Goal: Information Seeking & Learning: Learn about a topic

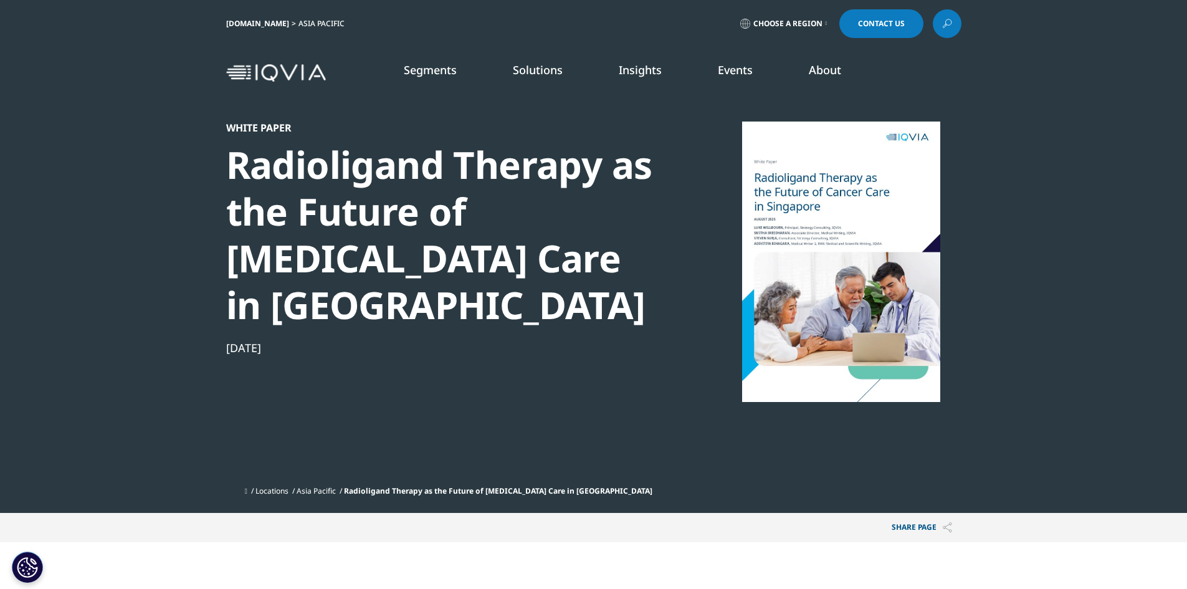
scroll to position [371, 735]
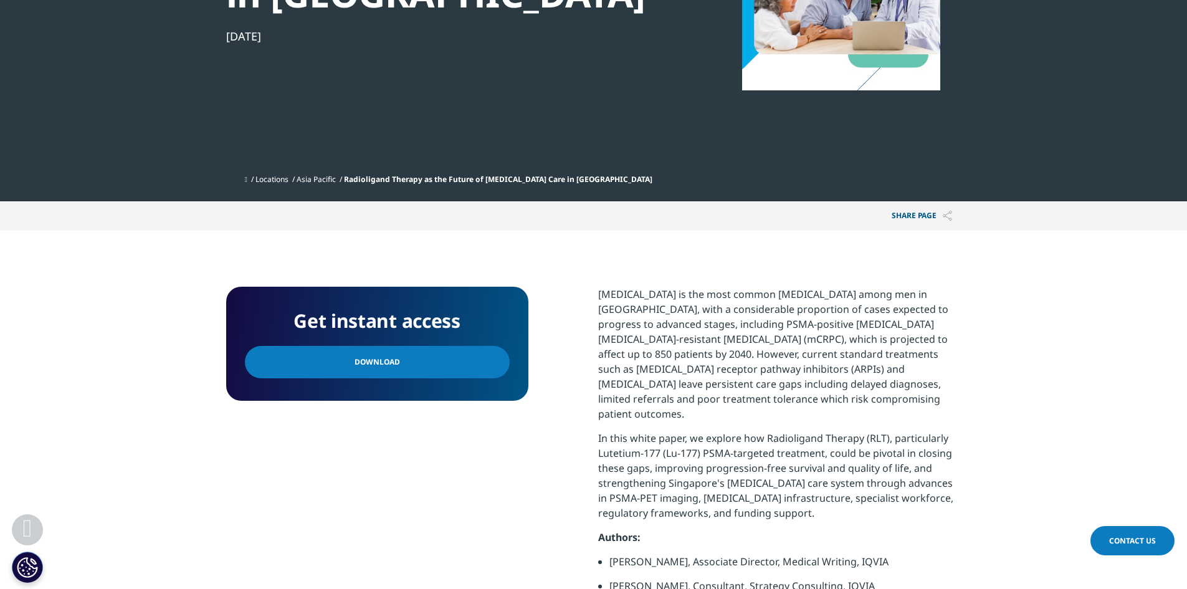
scroll to position [374, 0]
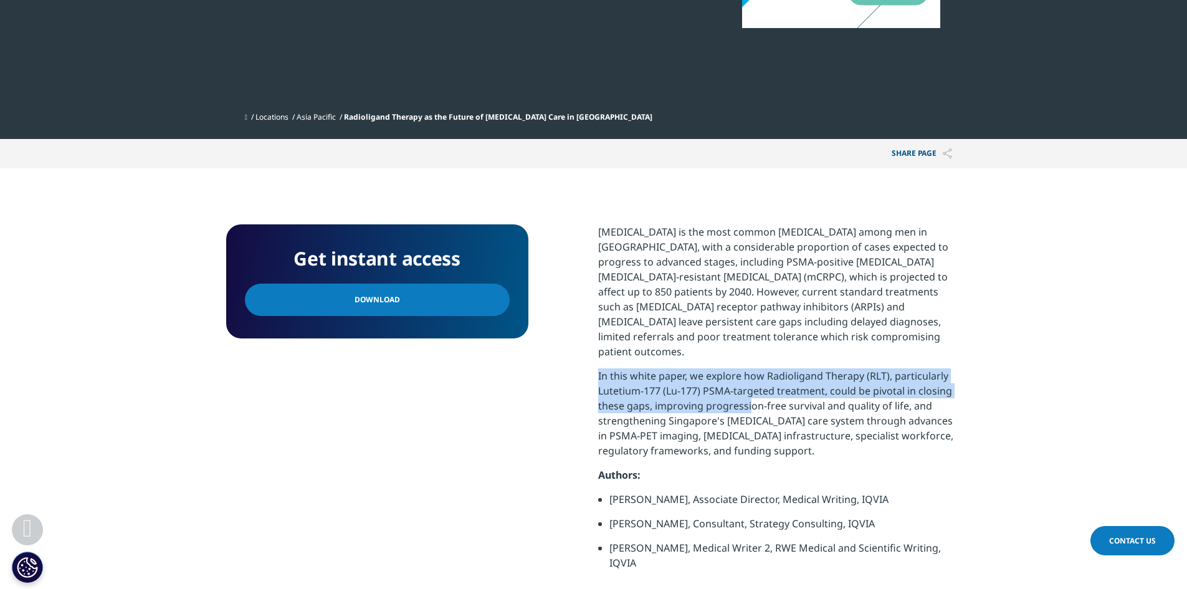
drag, startPoint x: 598, startPoint y: 315, endPoint x: 747, endPoint y: 337, distance: 151.2
click at [747, 368] on p "In this white paper, we explore how Radioligand Therapy (RLT), particularly Lut…" at bounding box center [779, 417] width 363 height 99
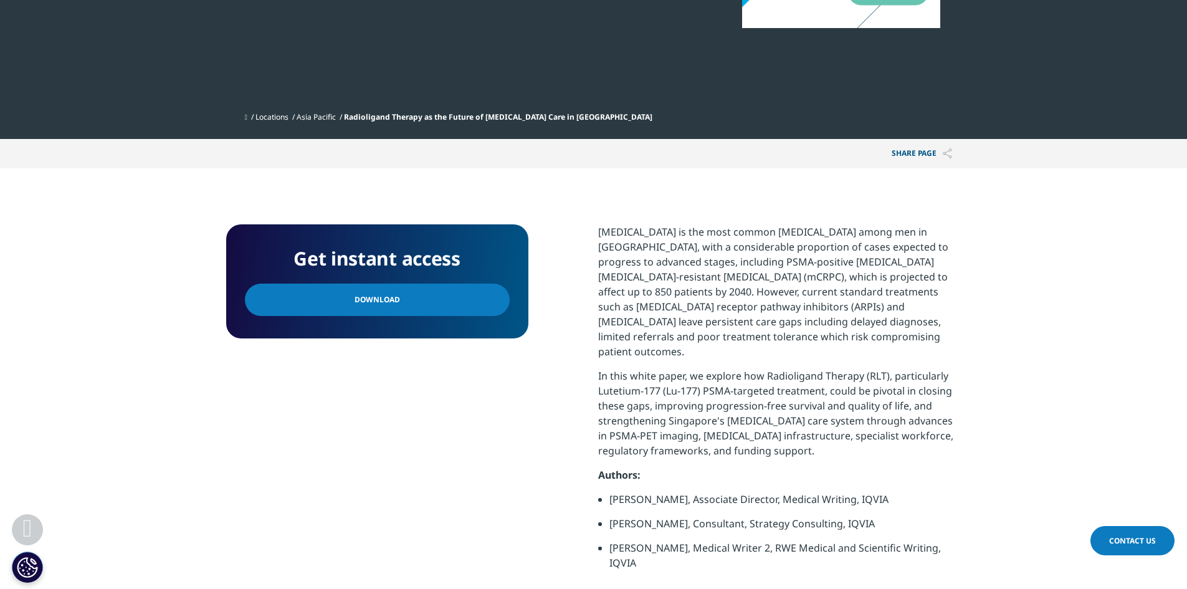
click at [623, 224] on p "[MEDICAL_DATA] is the most common [MEDICAL_DATA] among men in [GEOGRAPHIC_DATA]…" at bounding box center [779, 296] width 363 height 144
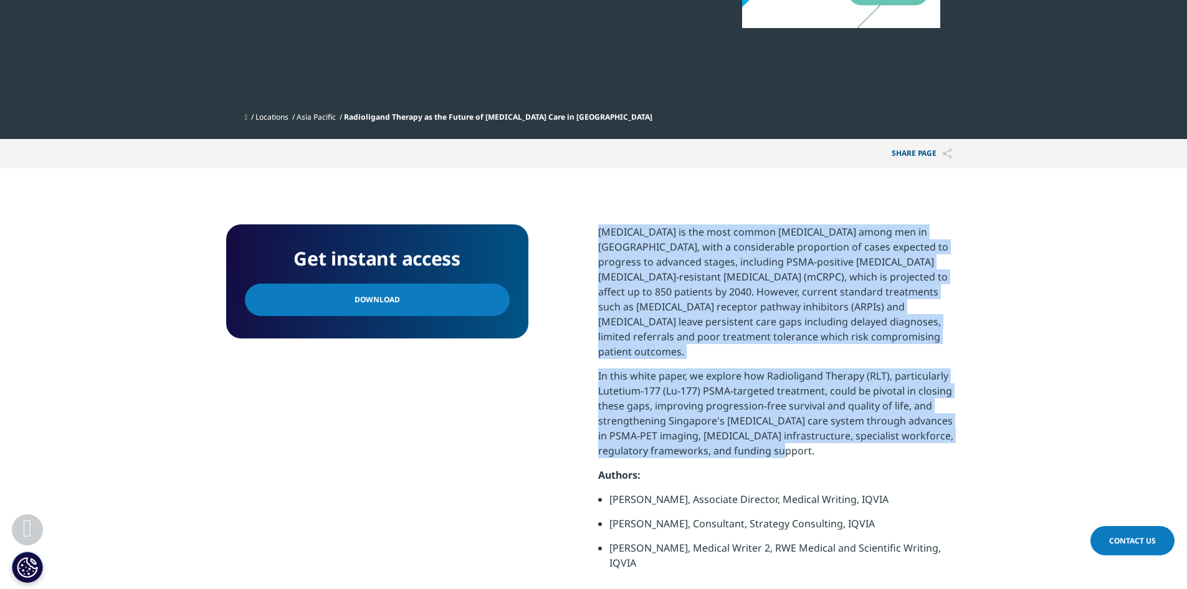
drag, startPoint x: 598, startPoint y: 184, endPoint x: 763, endPoint y: 389, distance: 263.3
click at [763, 389] on div "Prostate cancer is the most common cancer among men in Singapore, with a consid…" at bounding box center [779, 401] width 363 height 355
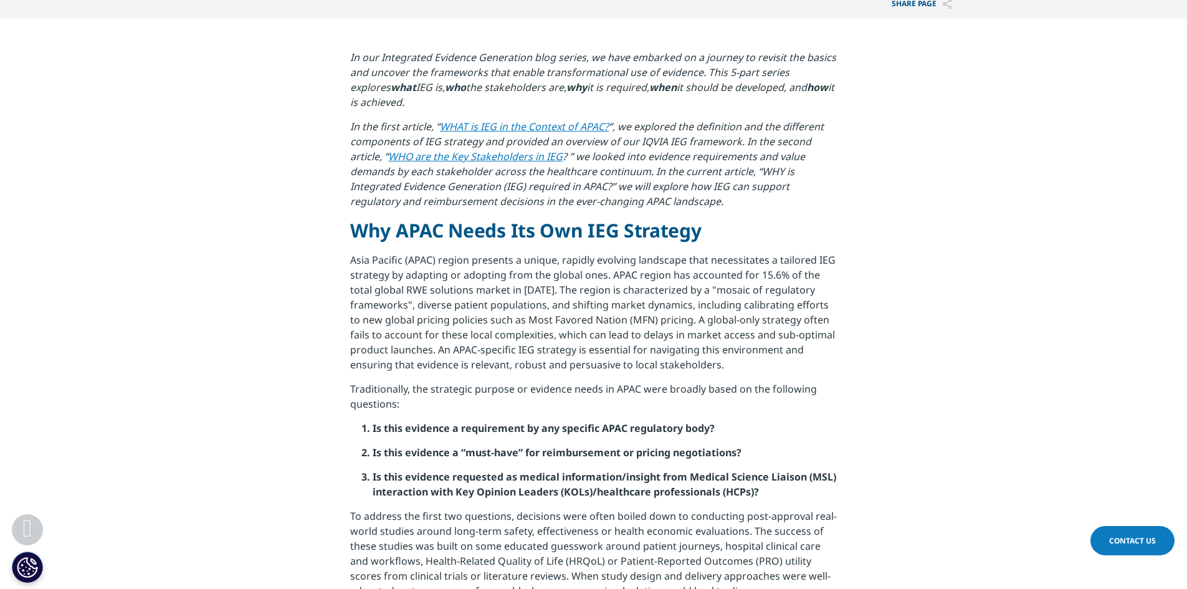
scroll to position [623, 0]
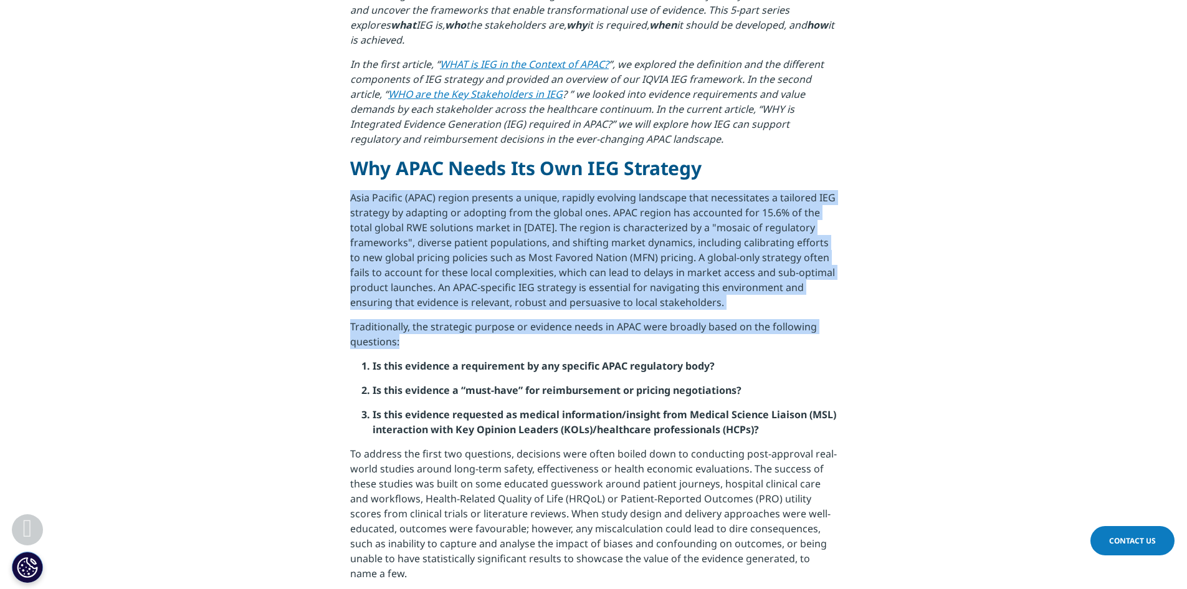
drag, startPoint x: 353, startPoint y: 198, endPoint x: 812, endPoint y: 335, distance: 479.3
click at [812, 335] on div "In our Integrated Evidence Generation blog series, we have embarked on a journe…" at bounding box center [593, 430] width 487 height 884
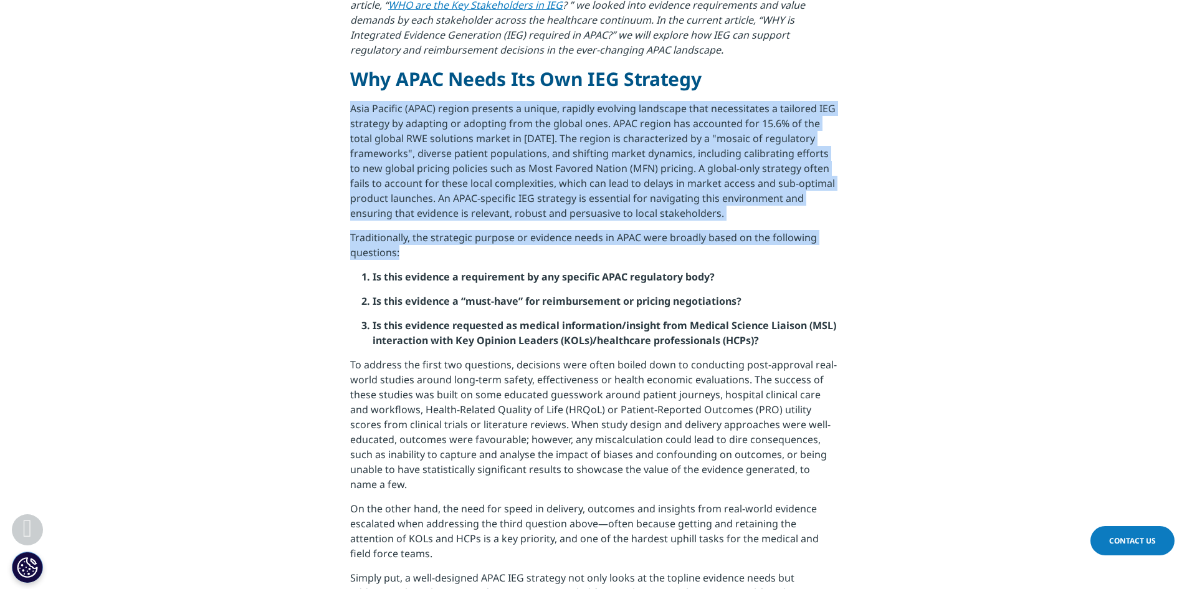
scroll to position [872, 0]
